Goal: Book appointment/travel/reservation

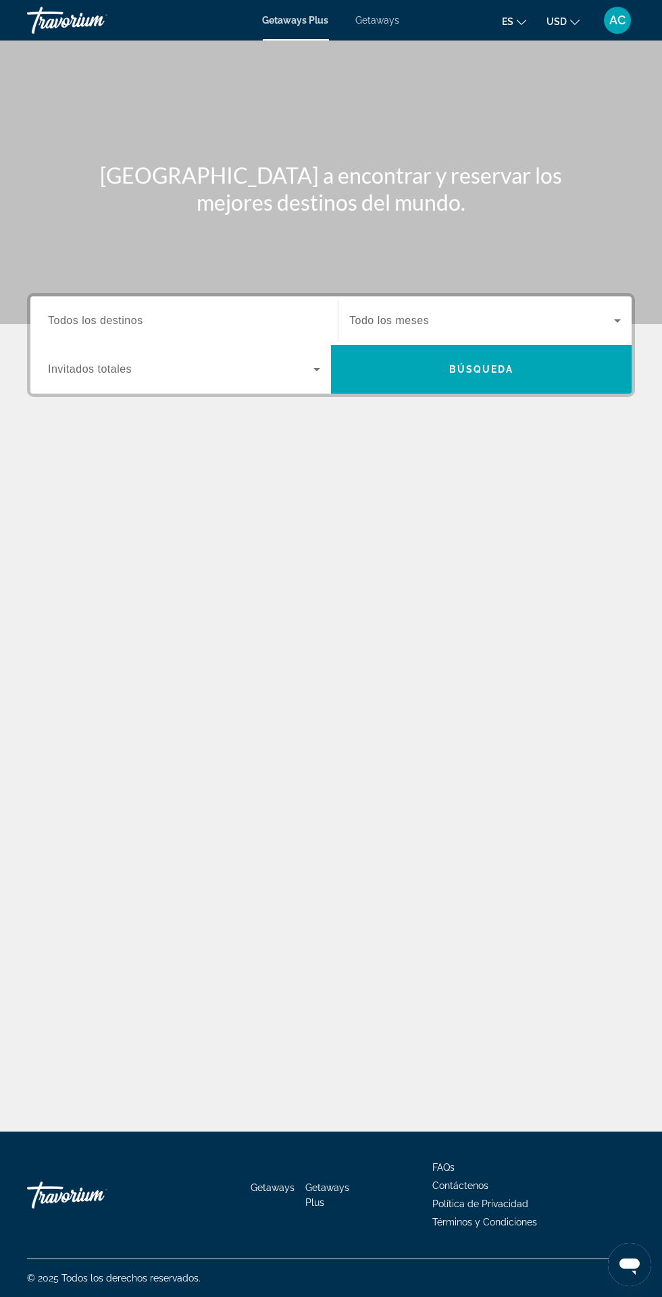
click at [394, 26] on div "Getaways Plus Getaways es English Español Français Italiano Português русский U…" at bounding box center [331, 20] width 662 height 35
click at [381, 33] on div "Getaways Plus Getaways es English Español Français Italiano Português русский U…" at bounding box center [331, 20] width 662 height 35
click at [381, 31] on div "Getaways Plus Getaways es English Español Français Italiano Português русский U…" at bounding box center [331, 20] width 662 height 35
click at [381, 30] on div "Getaways Plus Getaways es English Español Français Italiano Português русский U…" at bounding box center [331, 20] width 662 height 35
click at [381, 28] on div "Getaways Plus Getaways es English Español Français Italiano Português русский U…" at bounding box center [331, 20] width 662 height 35
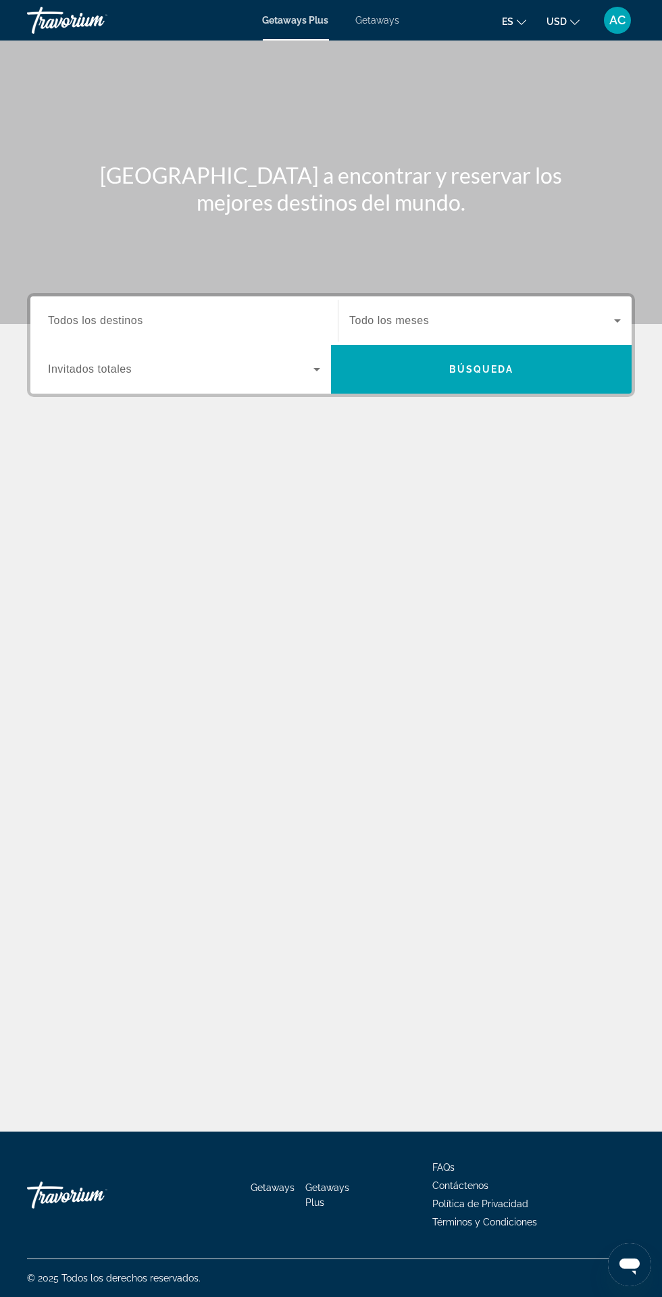
click at [312, 21] on span "Getaways Plus" at bounding box center [296, 20] width 66 height 11
click at [394, 24] on span "Getaways" at bounding box center [378, 20] width 44 height 11
click at [288, 326] on input "Destination Todos los destinos" at bounding box center [184, 321] width 272 height 16
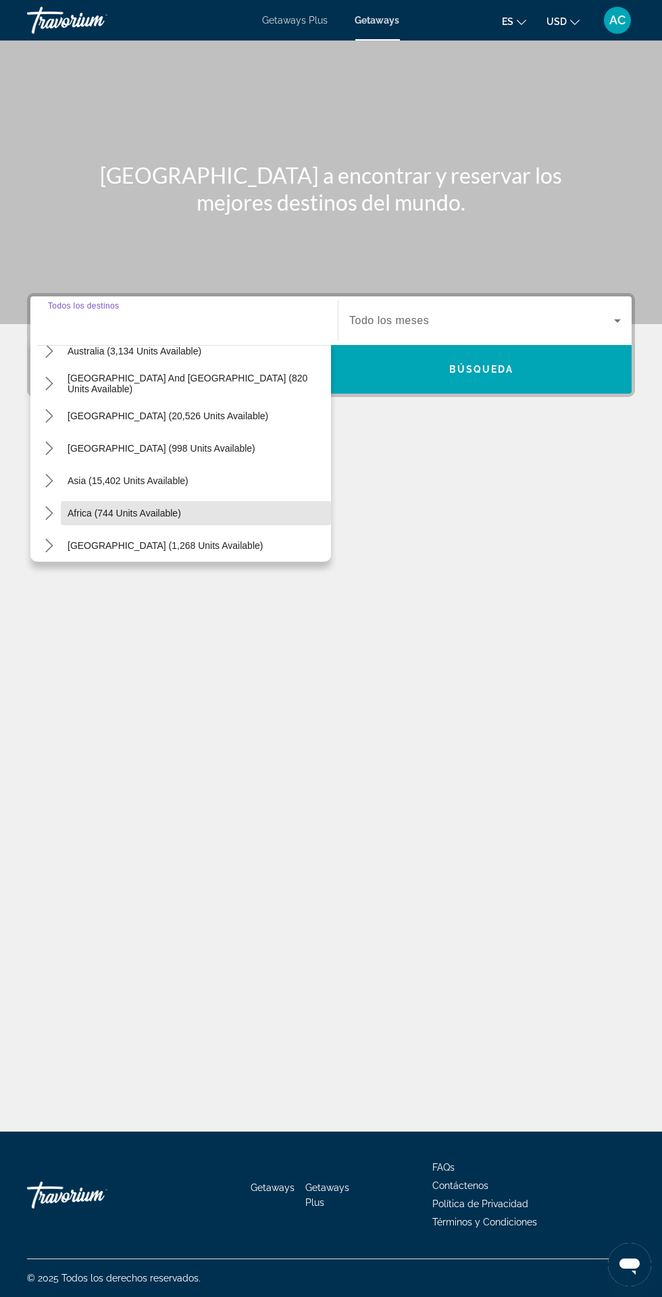
scroll to position [218, 0]
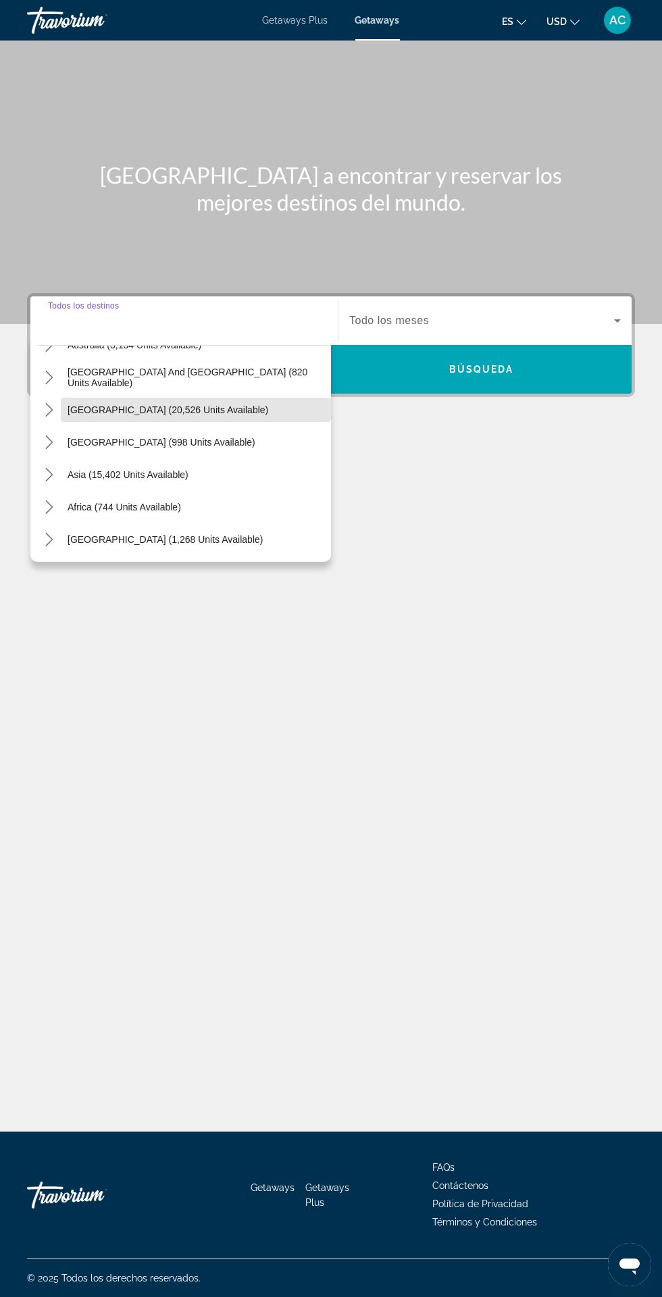
click at [224, 404] on span "[GEOGRAPHIC_DATA] (20,526 units available)" at bounding box center [168, 409] width 201 height 11
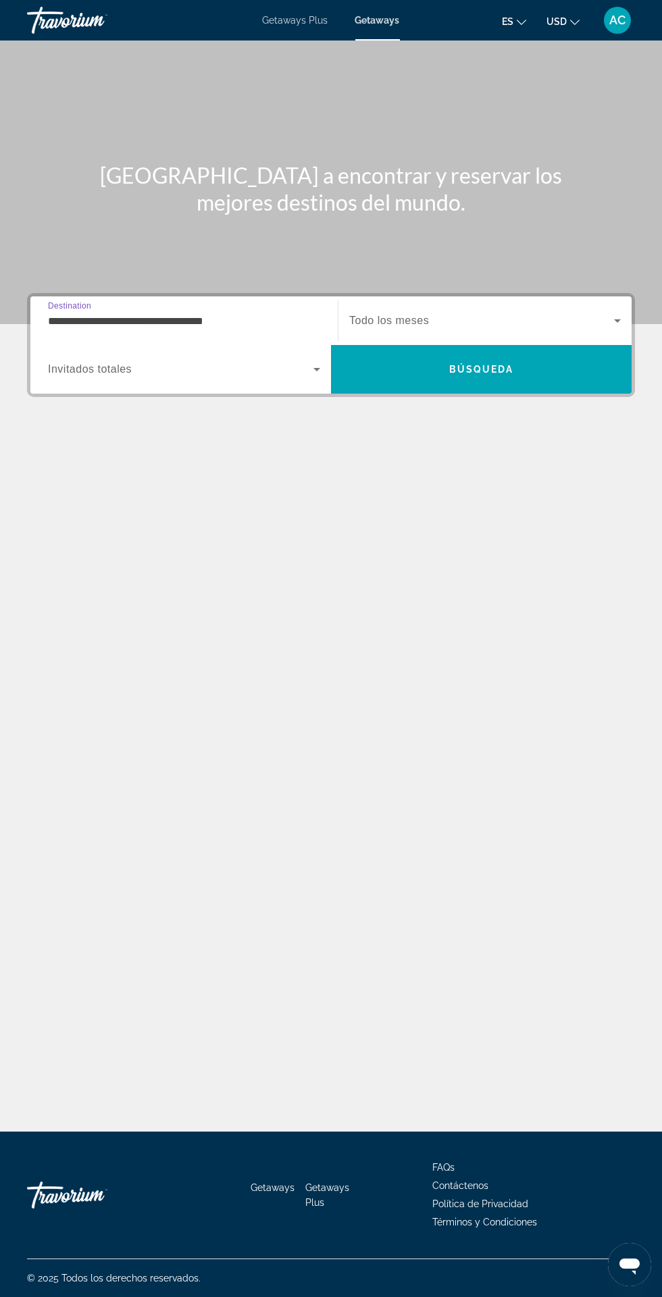
click at [298, 313] on input "**********" at bounding box center [184, 321] width 272 height 16
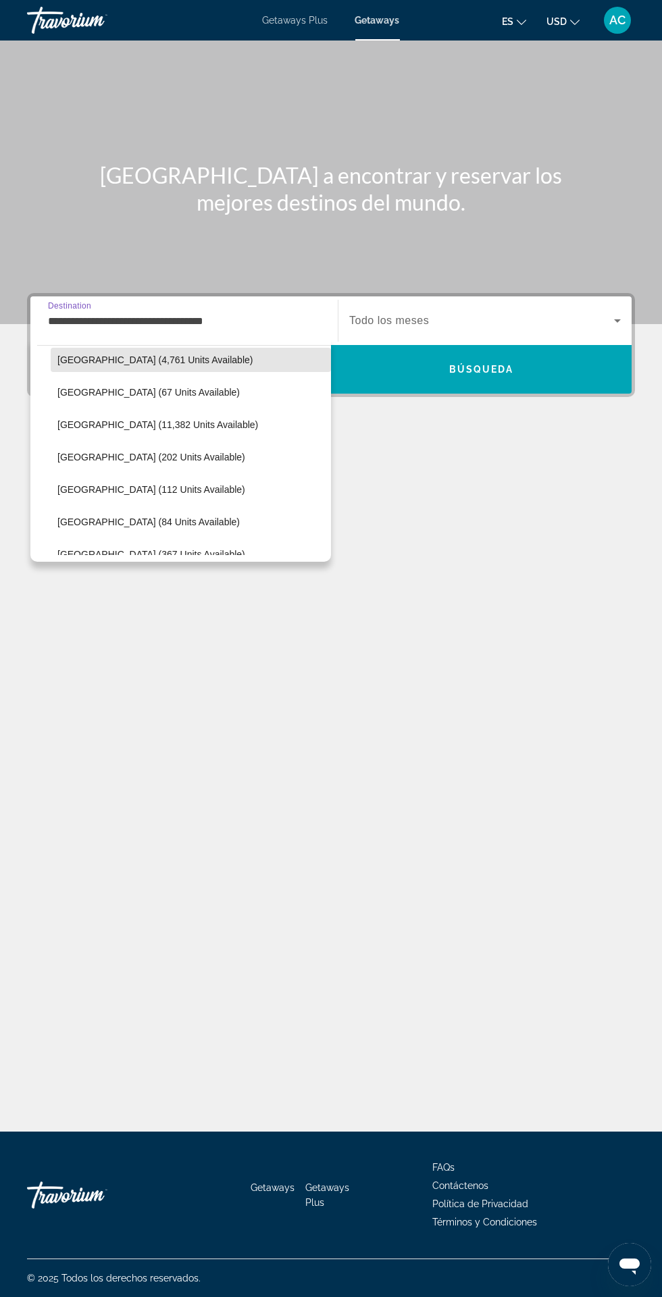
scroll to position [307, 0]
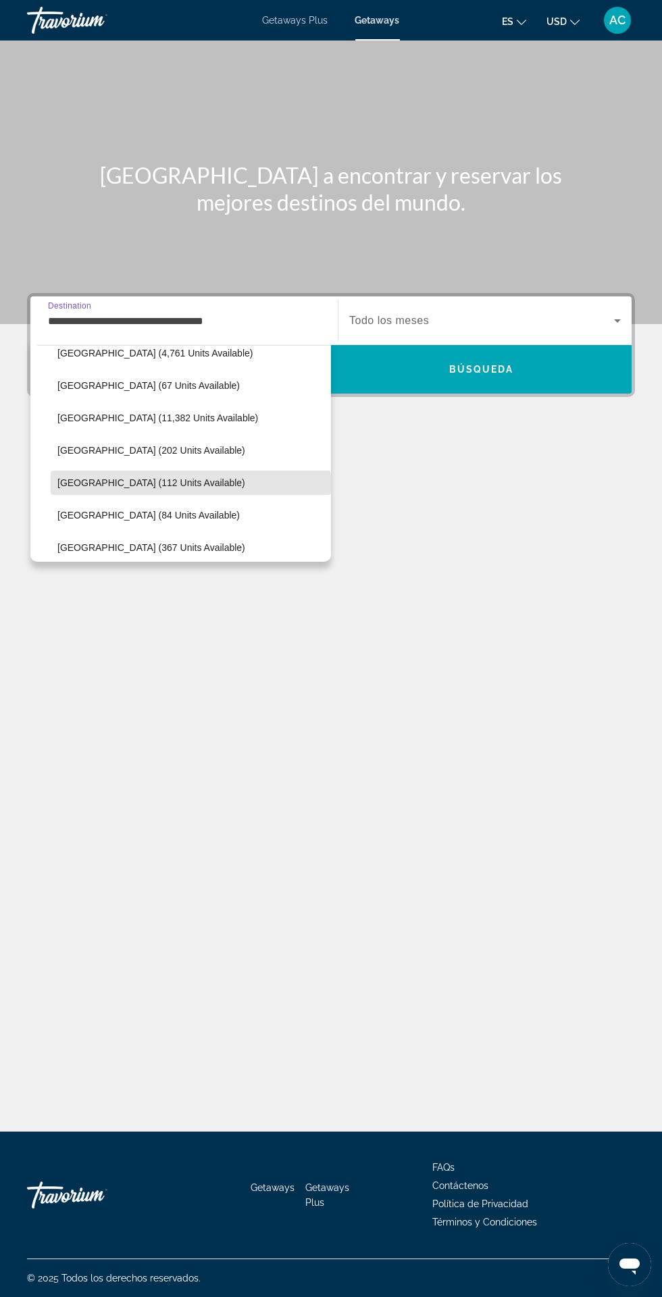
click at [197, 490] on span "Select destination: Colombia (112 units available)" at bounding box center [191, 483] width 280 height 32
type input "**********"
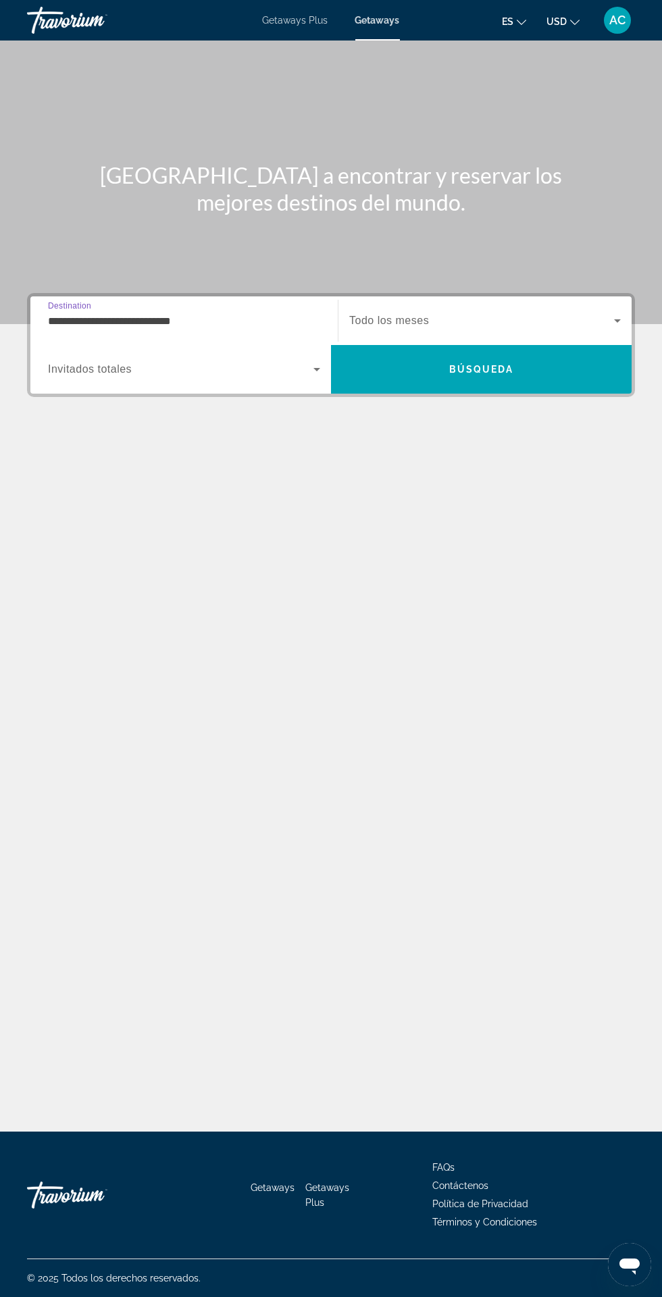
scroll to position [87, 0]
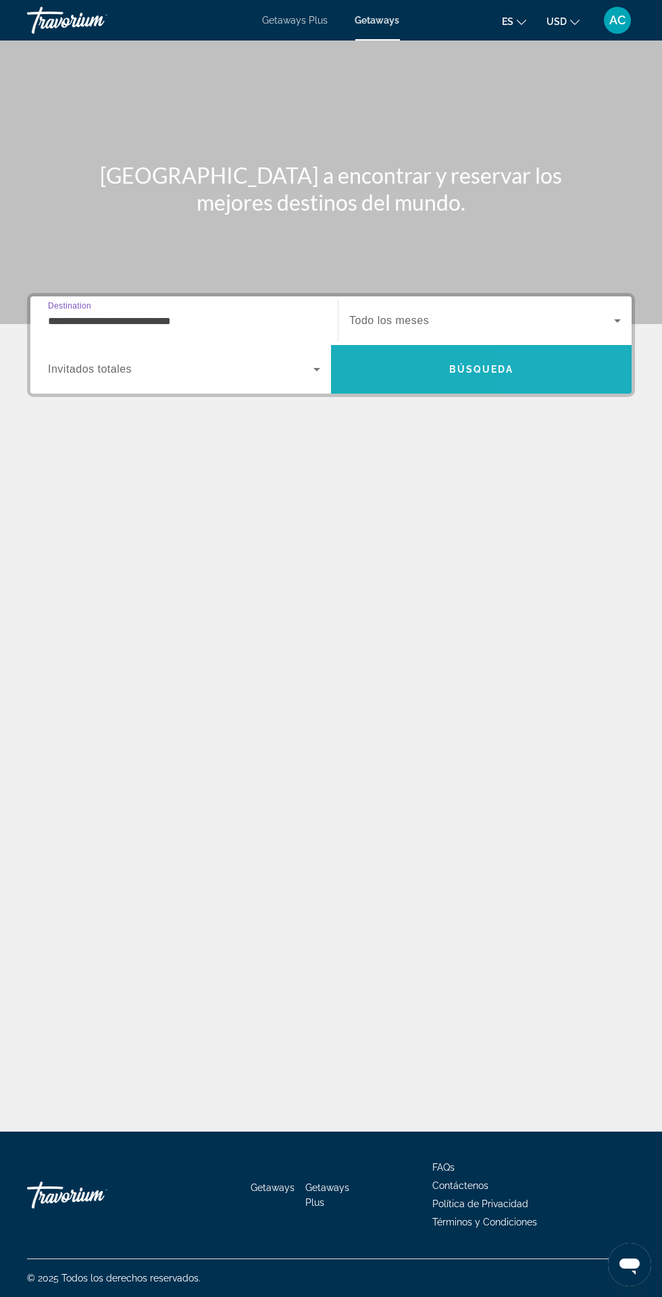
click at [550, 345] on span "Search" at bounding box center [481, 369] width 300 height 49
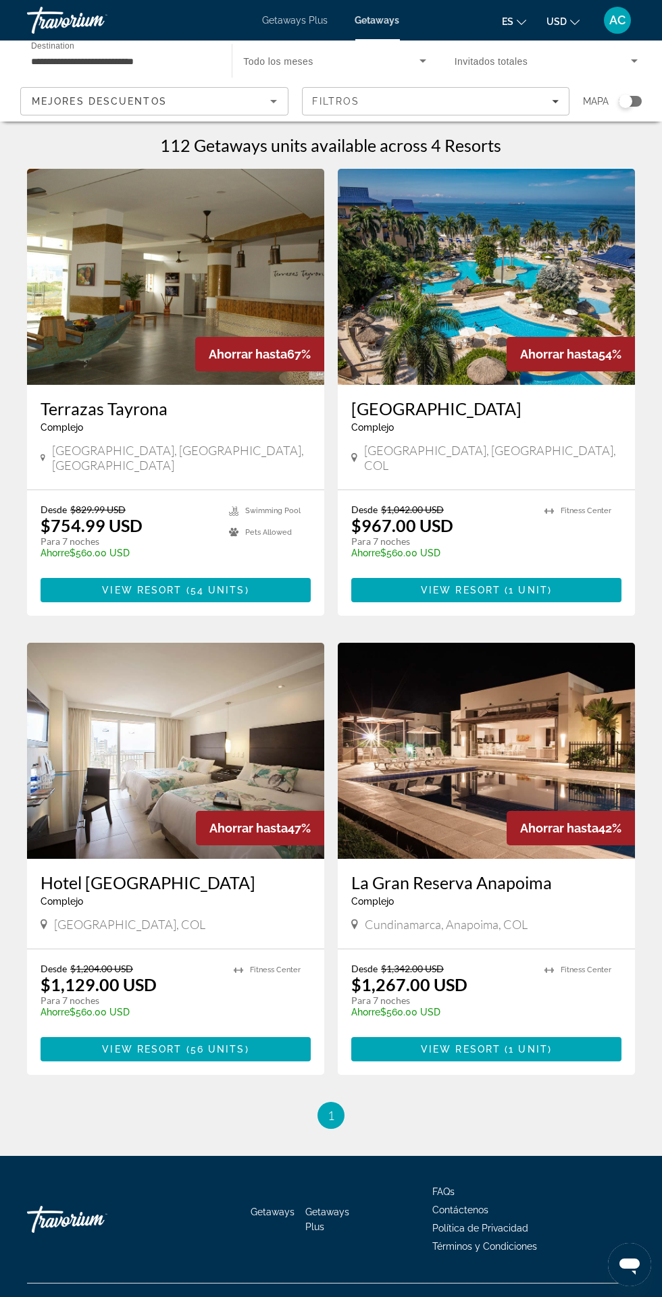
click at [472, 346] on img "Main content" at bounding box center [486, 277] width 297 height 216
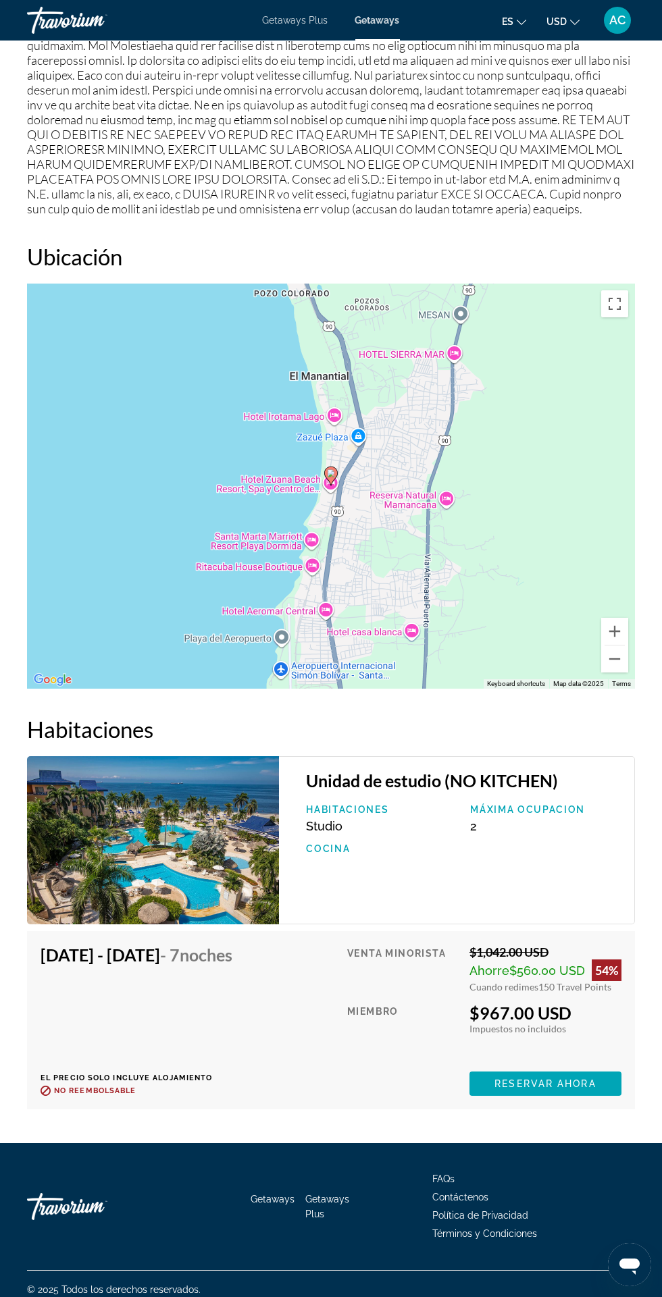
scroll to position [2016, 0]
